Goal: Task Accomplishment & Management: Complete application form

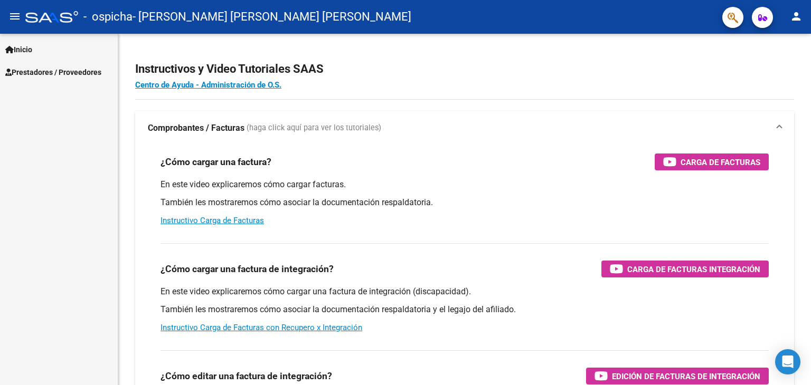
click at [13, 1] on mat-toolbar "menu - ospicha - [PERSON_NAME] [PERSON_NAME] [PERSON_NAME] person" at bounding box center [405, 17] width 811 height 34
click at [49, 75] on span "Prestadores / Proveedores" at bounding box center [53, 73] width 96 height 12
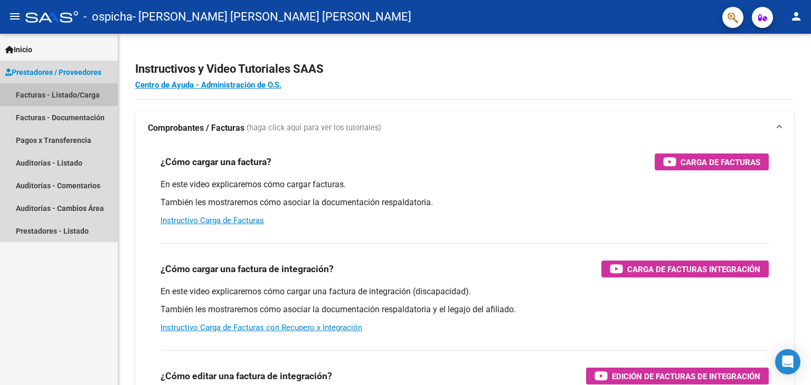
click at [52, 93] on link "Facturas - Listado/Carga" at bounding box center [59, 94] width 118 height 23
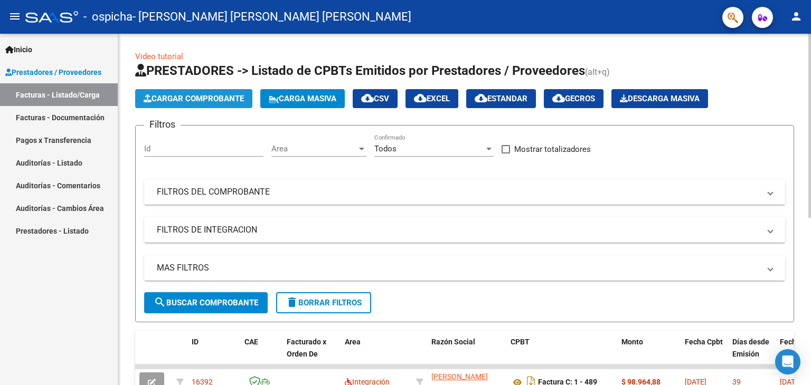
click at [203, 97] on span "Cargar Comprobante" at bounding box center [194, 99] width 100 height 10
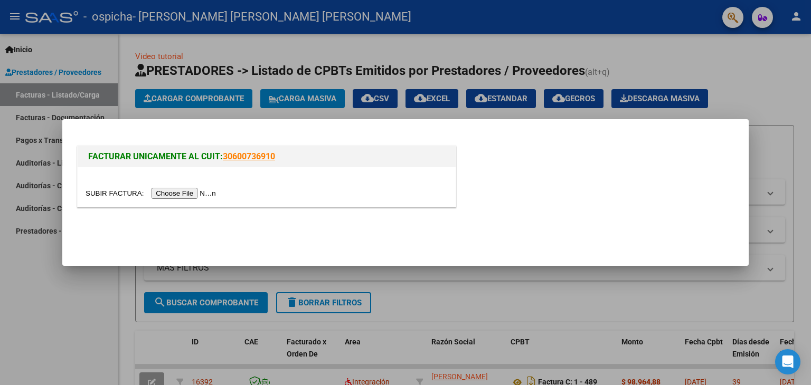
click at [173, 191] on input "file" at bounding box center [153, 193] width 134 height 11
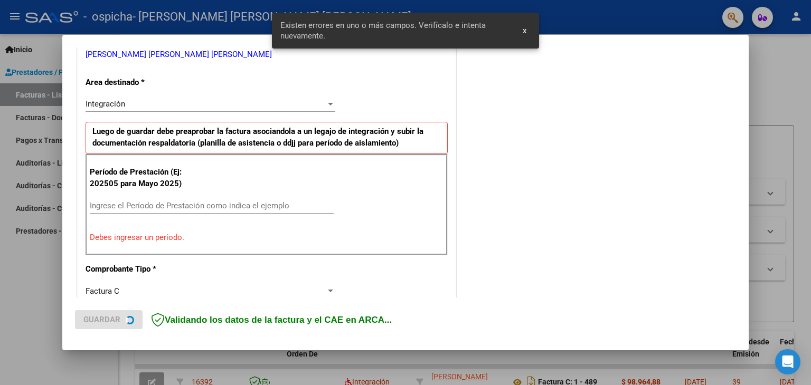
scroll to position [222, 0]
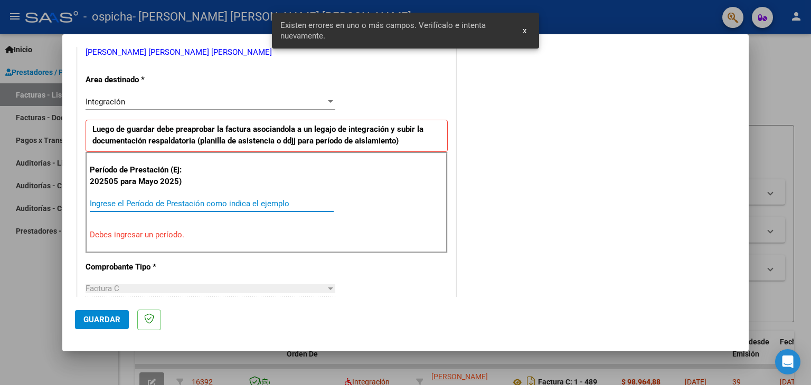
click at [219, 199] on input "Ingrese el Período de Prestación como indica el ejemplo" at bounding box center [212, 204] width 244 height 10
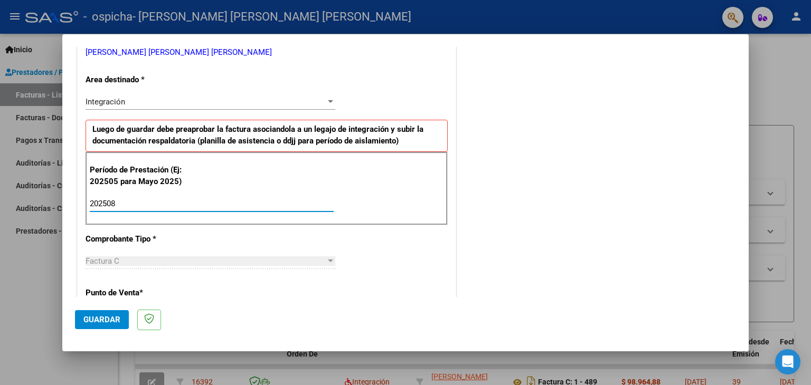
type input "202508"
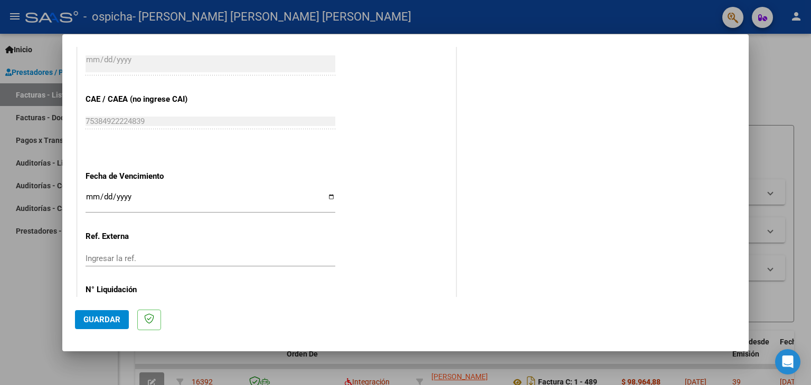
scroll to position [677, 0]
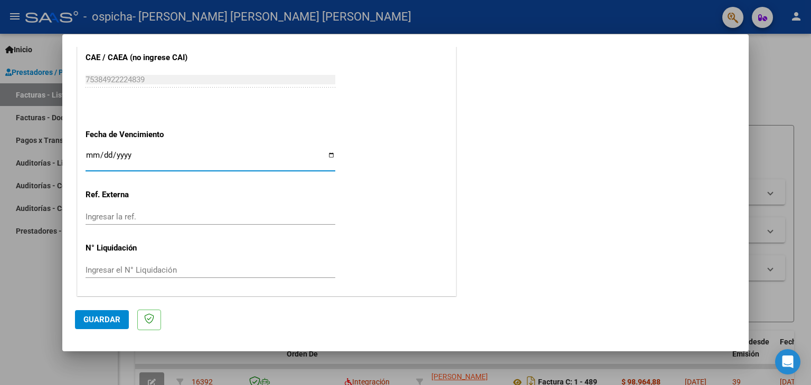
click at [327, 155] on input "Ingresar la fecha" at bounding box center [211, 159] width 250 height 17
type input "[DATE]"
click at [114, 314] on button "Guardar" at bounding box center [102, 319] width 54 height 19
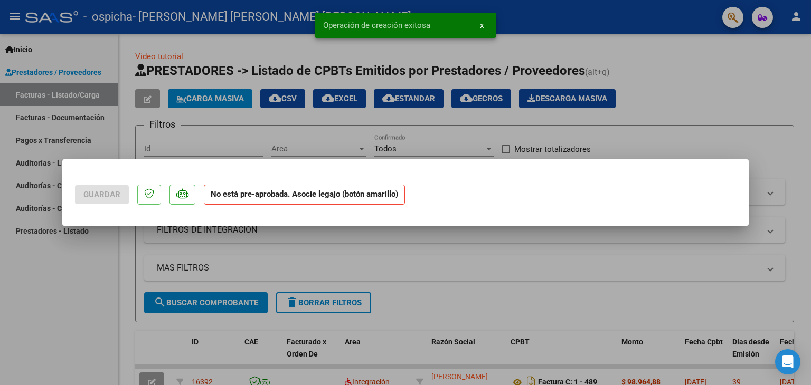
scroll to position [0, 0]
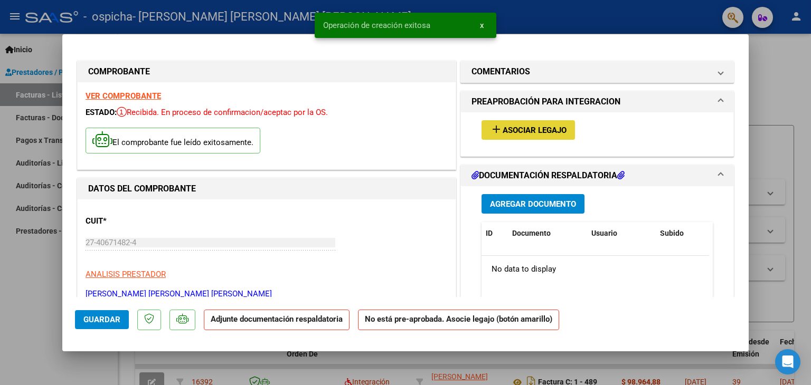
click at [502, 125] on span "add Asociar Legajo" at bounding box center [528, 130] width 77 height 10
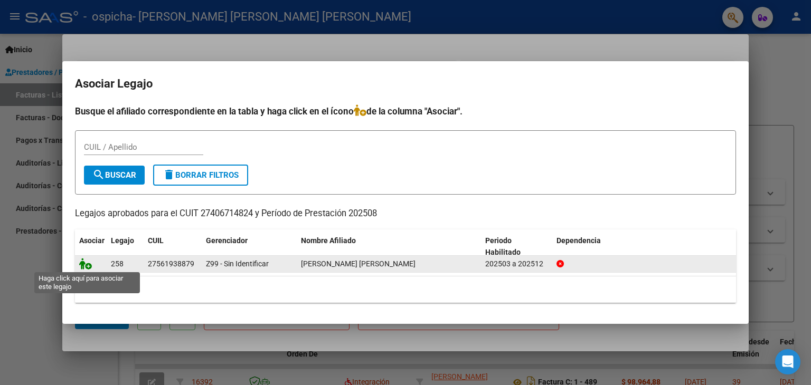
click at [89, 264] on icon at bounding box center [85, 264] width 13 height 12
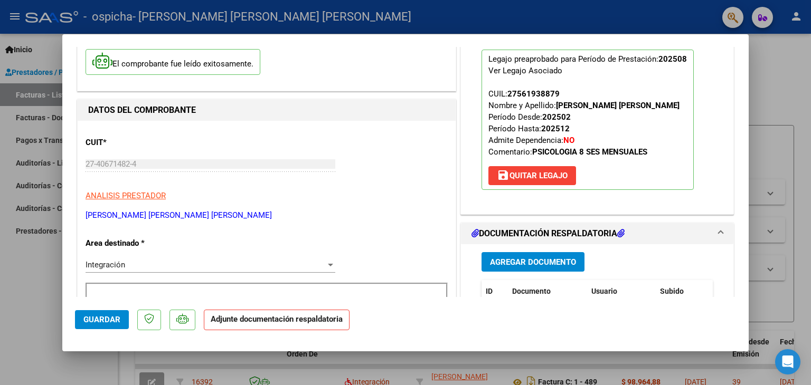
scroll to position [75, 0]
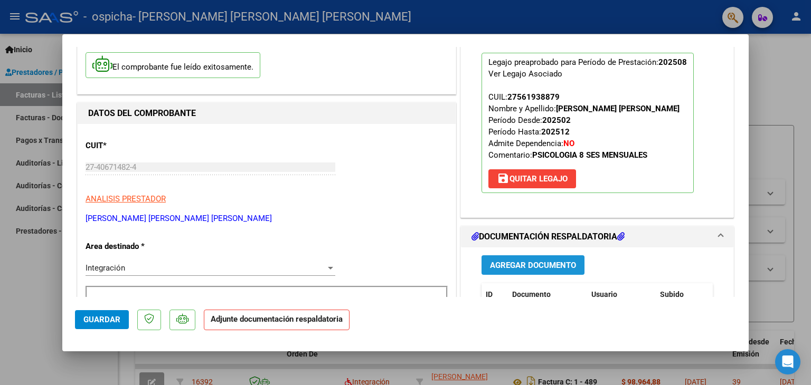
click at [550, 271] on button "Agregar Documento" at bounding box center [532, 266] width 103 height 20
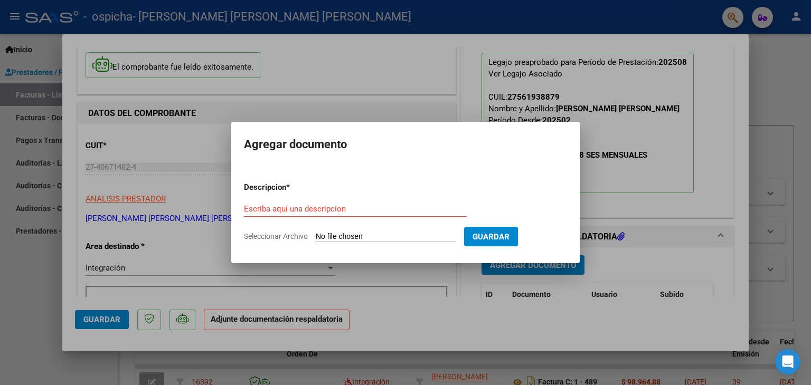
click at [279, 237] on span "Seleccionar Archivo" at bounding box center [276, 236] width 64 height 8
click at [316, 237] on input "Seleccionar Archivo" at bounding box center [386, 237] width 140 height 10
type input "C:\fakepath\27406714824_011_00001_00000510.pdf"
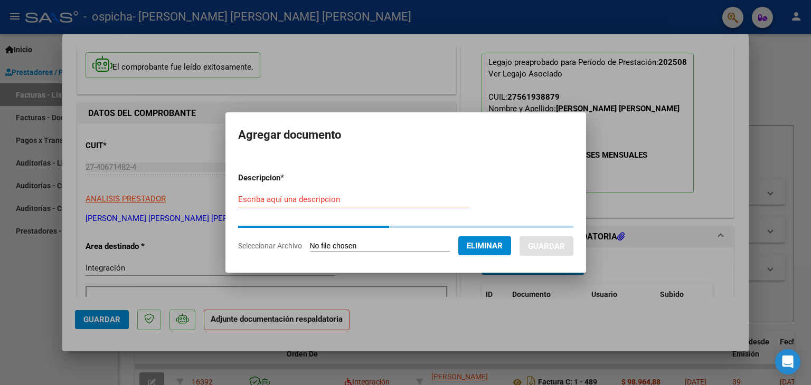
click at [315, 198] on form "Descripcion * Escriba aquí una descripcion Seleccionar Archivo Eliminar Guardar" at bounding box center [405, 212] width 335 height 96
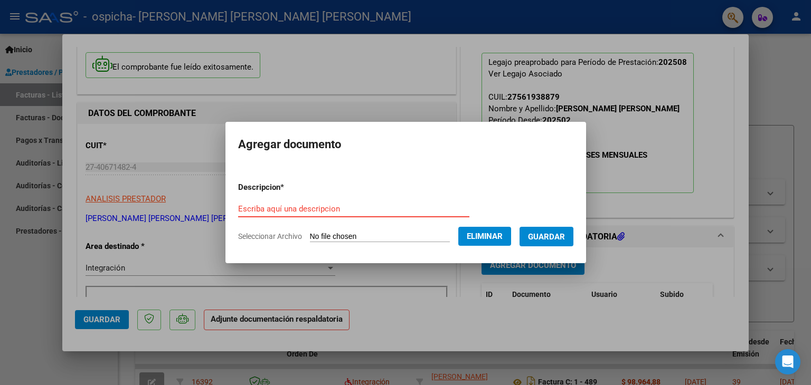
click at [323, 213] on input "Escriba aquí una descripcion" at bounding box center [353, 209] width 231 height 10
type input "Factura"
click at [541, 245] on button "Guardar" at bounding box center [546, 237] width 54 height 20
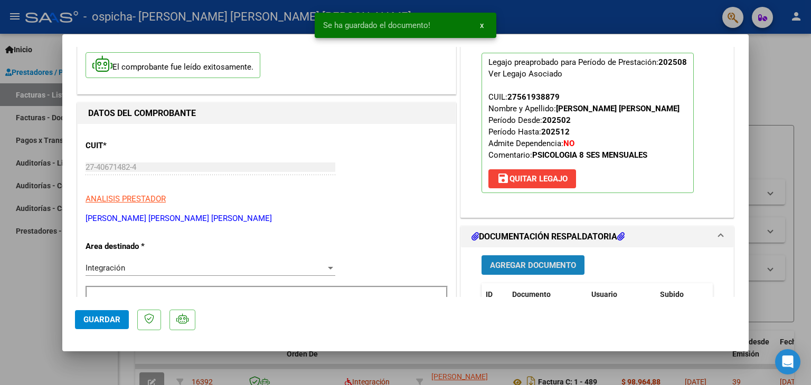
click at [525, 266] on span "Agregar Documento" at bounding box center [533, 266] width 86 height 10
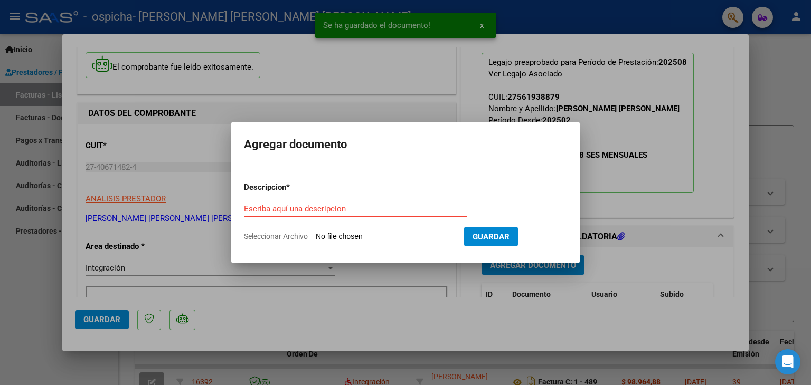
click at [298, 235] on span "Seleccionar Archivo" at bounding box center [276, 236] width 64 height 8
click at [316, 235] on input "Seleccionar Archivo" at bounding box center [386, 237] width 140 height 10
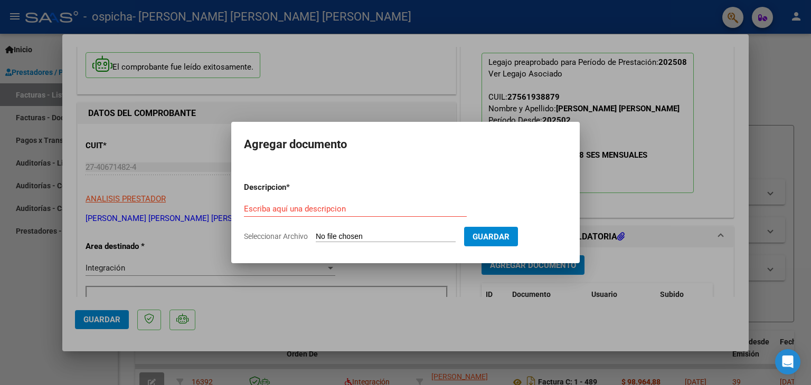
type input "C:\fakepath\Presencia [GEOGRAPHIC_DATA][PERSON_NAME].pdf"
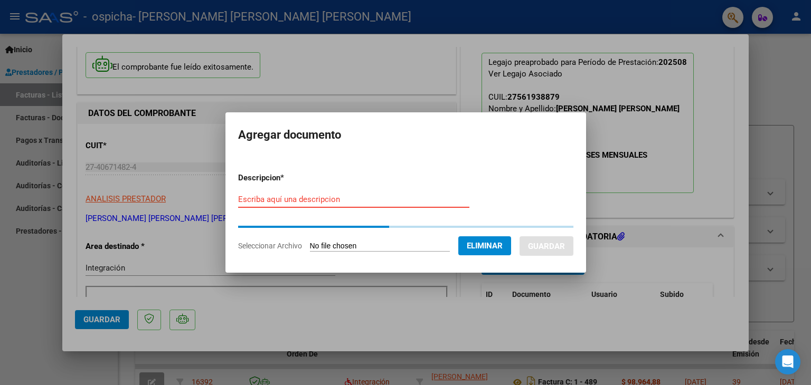
click at [340, 197] on input "Escriba aquí una descripcion" at bounding box center [353, 200] width 231 height 10
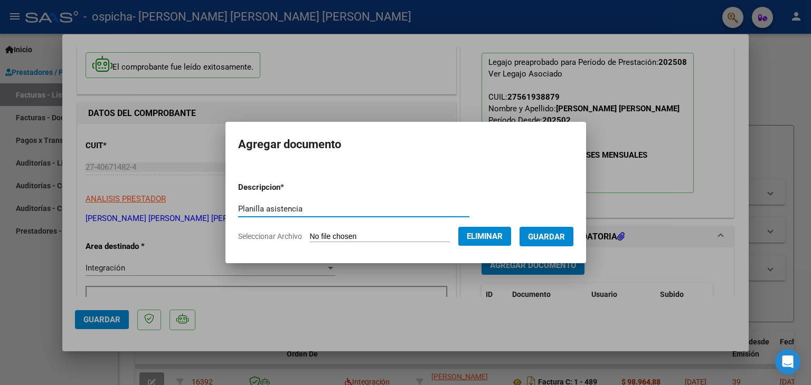
type input "Planilla asistencia"
click at [557, 241] on span "Guardar" at bounding box center [546, 237] width 37 height 10
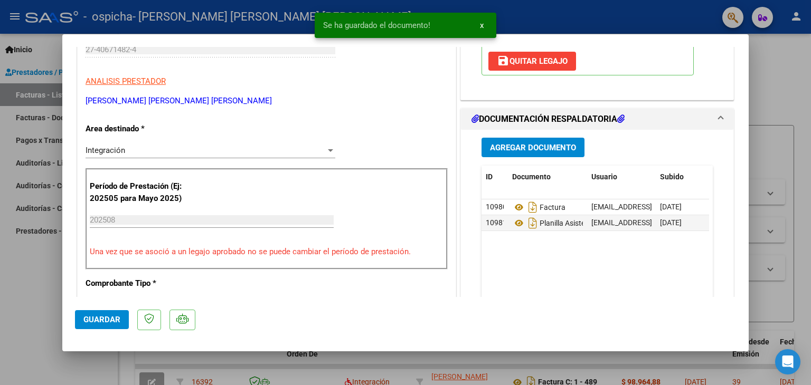
scroll to position [191, 0]
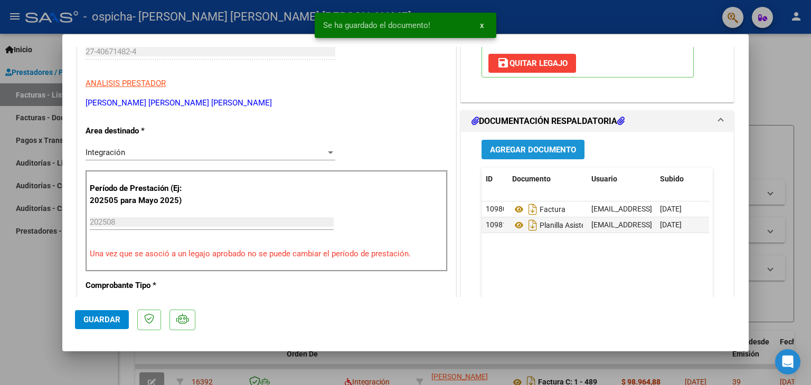
click at [525, 140] on button "Agregar Documento" at bounding box center [532, 150] width 103 height 20
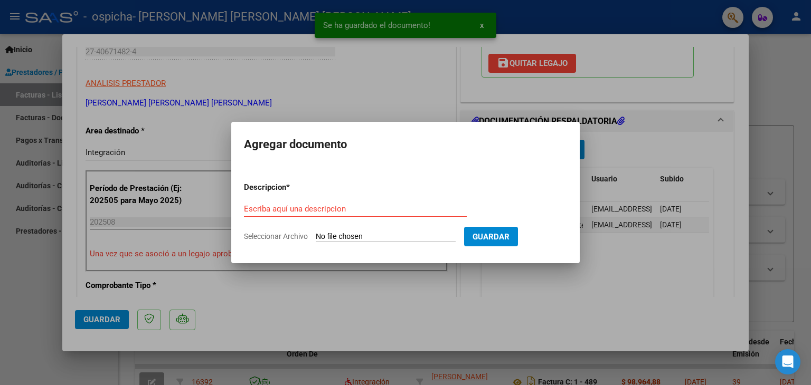
click at [281, 239] on span "Seleccionar Archivo" at bounding box center [276, 236] width 64 height 8
click at [316, 239] on input "Seleccionar Archivo" at bounding box center [386, 237] width 140 height 10
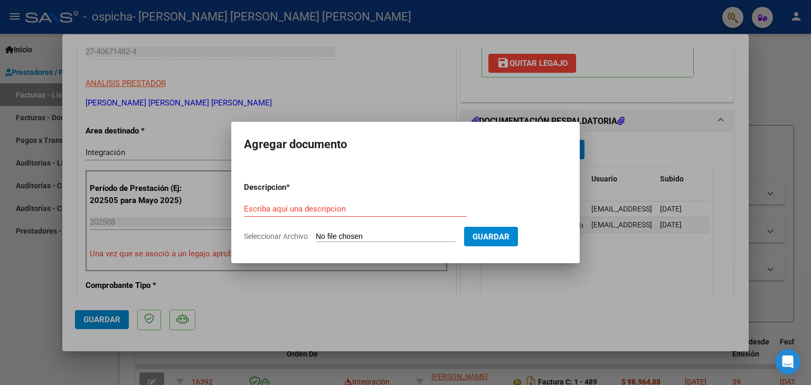
type input "C:\fakepath\[PERSON_NAME] PSICOLOGIA- [PERSON_NAME] MARZO A DIC 2025.pdf"
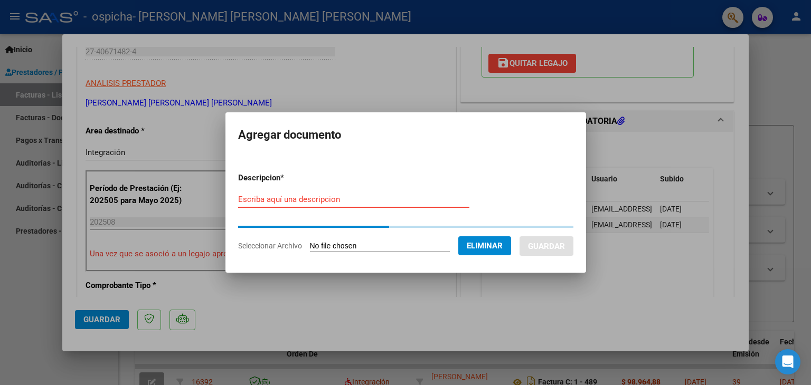
click at [336, 202] on div "Escriba aquí una descripcion" at bounding box center [353, 200] width 231 height 16
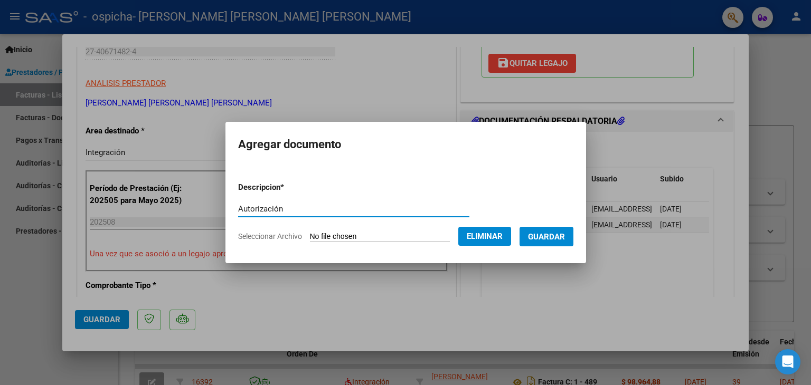
type input "Autorización"
click at [565, 240] on span "Guardar" at bounding box center [546, 237] width 37 height 10
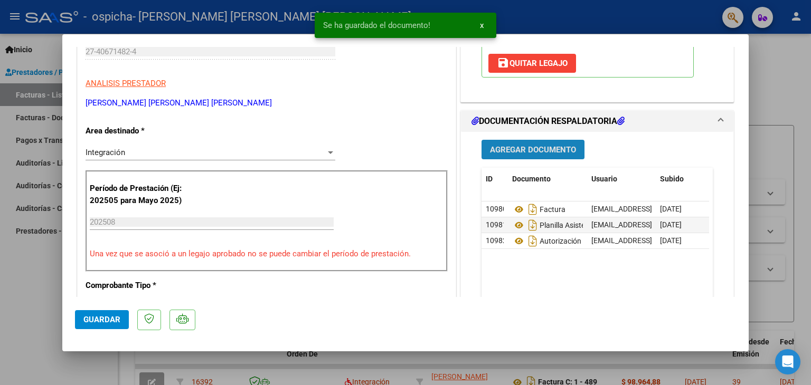
click at [543, 147] on span "Agregar Documento" at bounding box center [533, 150] width 86 height 10
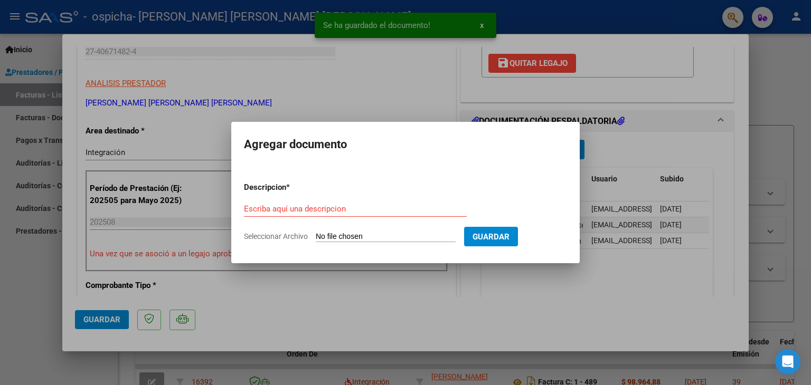
click at [286, 237] on span "Seleccionar Archivo" at bounding box center [276, 236] width 64 height 8
click at [316, 237] on input "Seleccionar Archivo" at bounding box center [386, 237] width 140 height 10
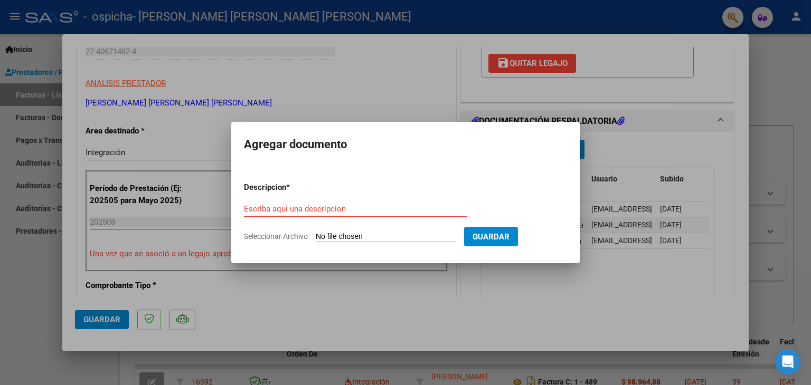
type input "C:\fakepath\[PERSON_NAME] de Monotributo sep.pdf"
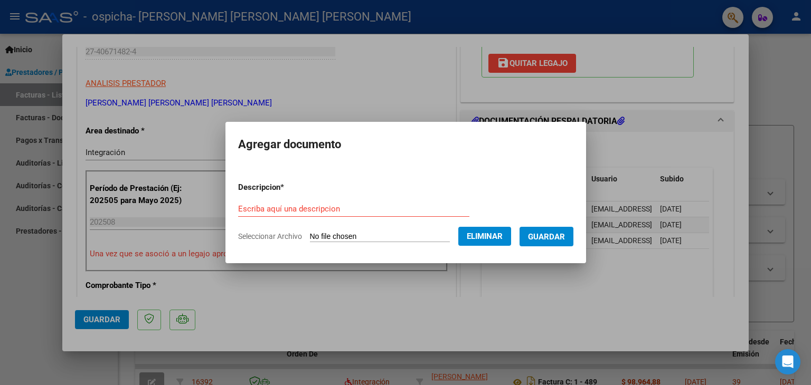
click at [329, 202] on div "Escriba aquí una descripcion" at bounding box center [353, 209] width 231 height 16
type input "Monotributo"
click at [559, 238] on span "Guardar" at bounding box center [546, 237] width 37 height 10
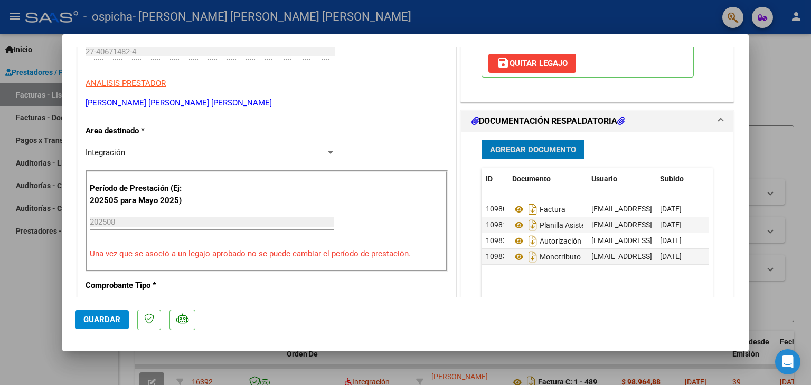
click at [88, 327] on button "Guardar" at bounding box center [102, 319] width 54 height 19
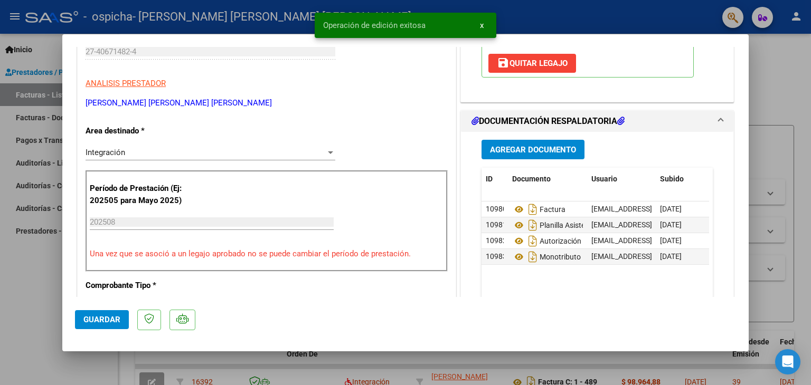
click at [776, 102] on div at bounding box center [405, 192] width 811 height 385
type input "$ 0,00"
